Goal: Task Accomplishment & Management: Manage account settings

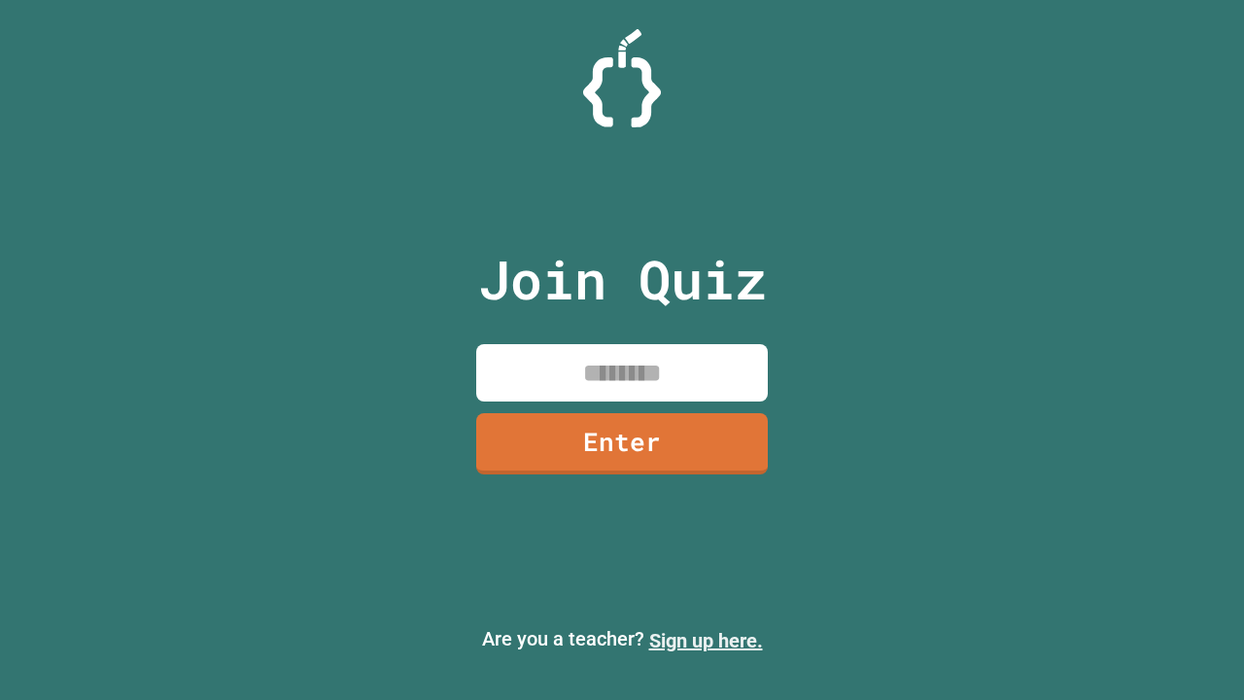
click at [706, 641] on link "Sign up here." at bounding box center [706, 640] width 114 height 23
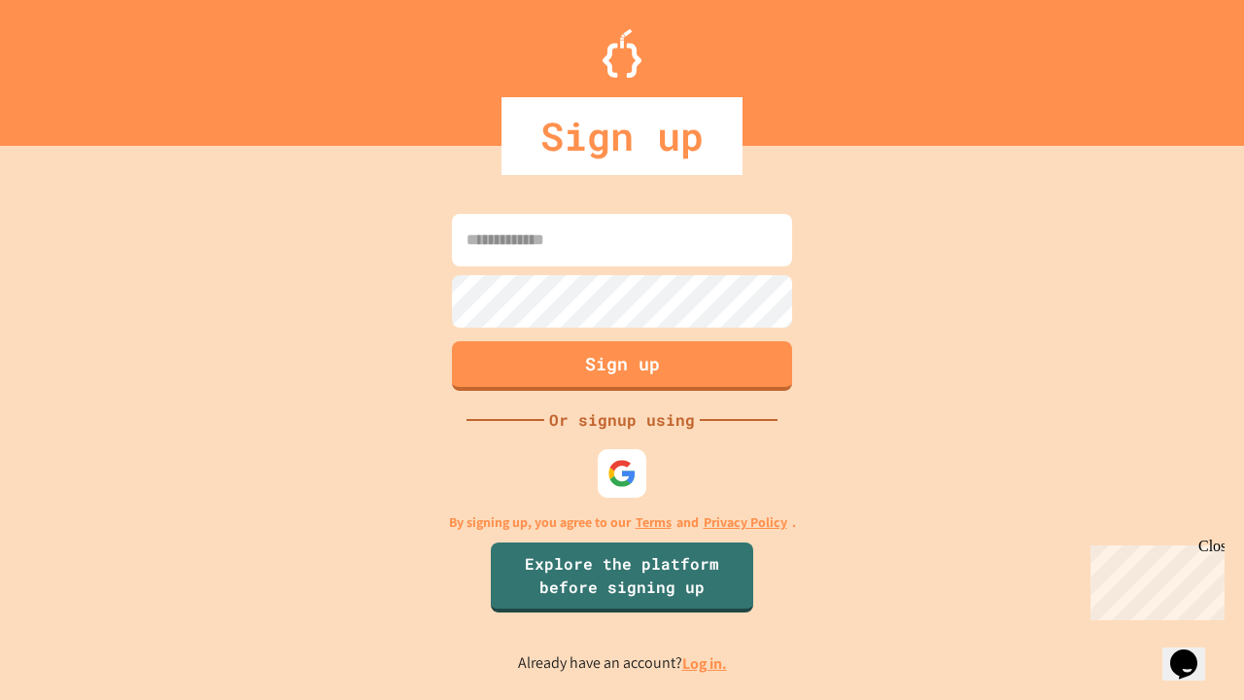
click at [706, 663] on link "Log in." at bounding box center [704, 663] width 45 height 20
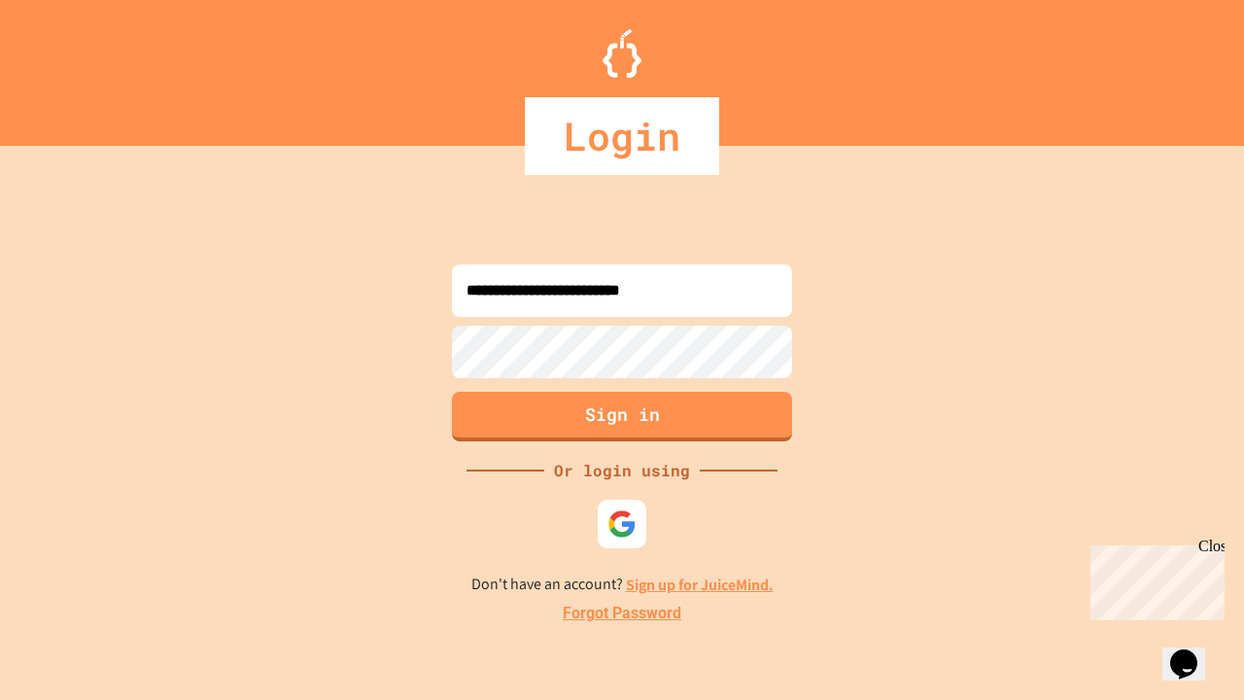
type input "**********"
